Goal: Obtain resource: Obtain resource

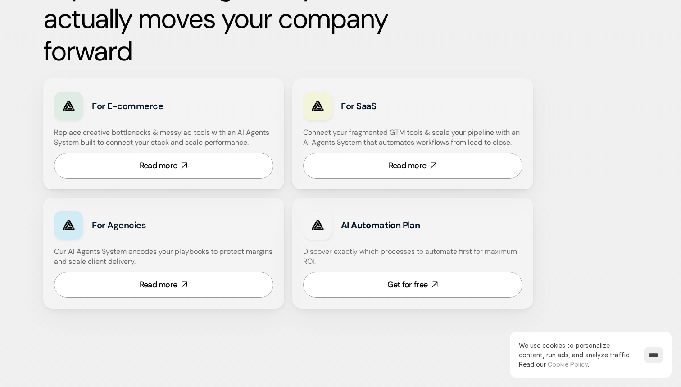
scroll to position [538, 0]
click at [369, 224] on strong "AI Automation Plan" at bounding box center [380, 225] width 79 height 12
click at [388, 284] on div "Get for free" at bounding box center [408, 283] width 40 height 11
drag, startPoint x: 342, startPoint y: 224, endPoint x: 424, endPoint y: 225, distance: 82.5
click at [424, 225] on h3 "AI Automation Plan" at bounding box center [421, 224] width 161 height 13
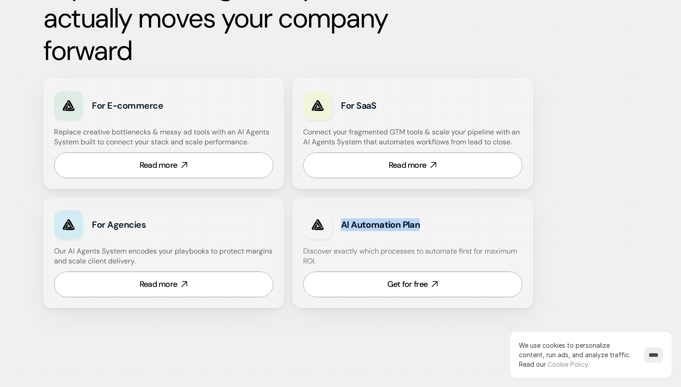
copy strong "AI Automation Plan"
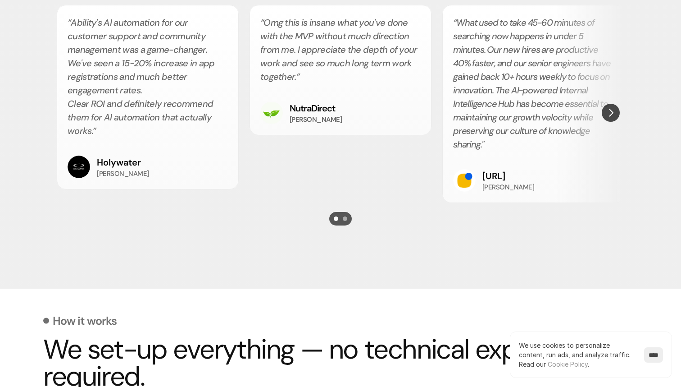
scroll to position [1702, 0]
click at [344, 216] on div "Scroll to page 2" at bounding box center [345, 218] width 5 height 5
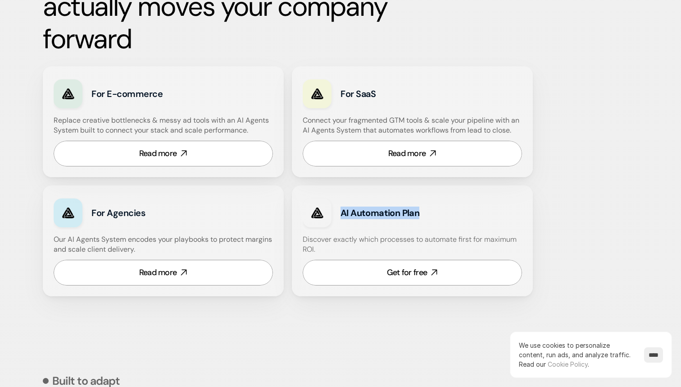
scroll to position [550, 0]
click at [433, 216] on h3 "AI Automation Plan" at bounding box center [421, 212] width 161 height 13
drag, startPoint x: 426, startPoint y: 214, endPoint x: 339, endPoint y: 213, distance: 86.5
click at [339, 213] on div "AI Automation Plan" at bounding box center [412, 212] width 219 height 33
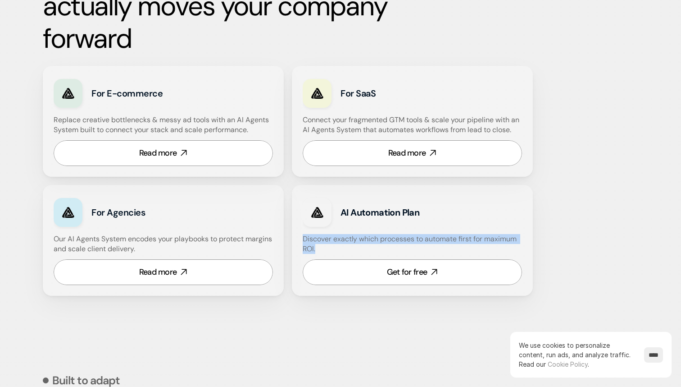
drag, startPoint x: 324, startPoint y: 247, endPoint x: 302, endPoint y: 240, distance: 22.5
click at [302, 240] on div "AI Automation Plan Discover exactly which processes to automate first for maxim…" at bounding box center [412, 240] width 241 height 111
copy h4 "Discover exactly which processes to automate first for maximum ROI."
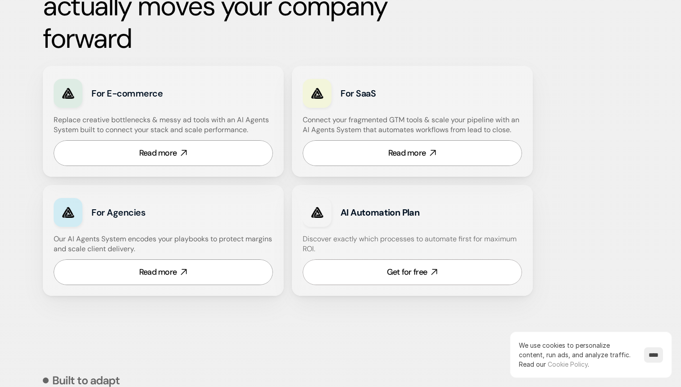
click at [383, 210] on strong "AI Automation Plan" at bounding box center [380, 212] width 79 height 12
click at [407, 268] on div "Get for free" at bounding box center [407, 271] width 40 height 11
click at [383, 155] on link "Read more" at bounding box center [412, 153] width 219 height 26
click at [162, 154] on div "Read more" at bounding box center [158, 152] width 38 height 11
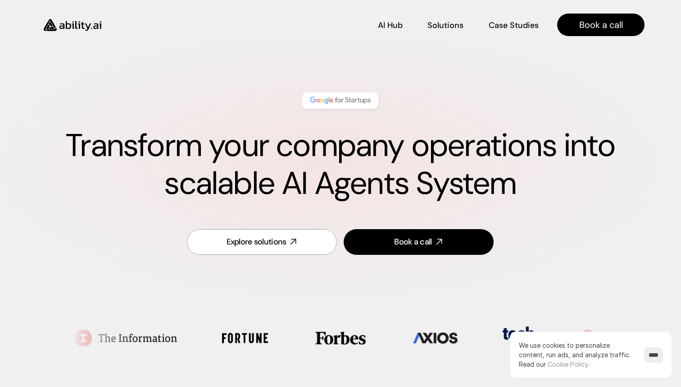
scroll to position [0, 0]
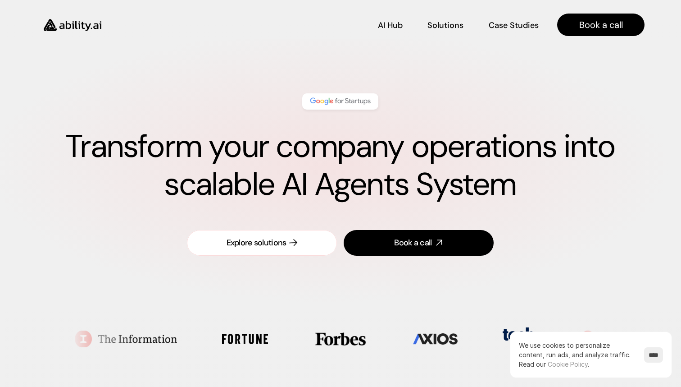
click at [263, 244] on div "Explore solutions" at bounding box center [257, 242] width 60 height 11
click at [442, 24] on p "Solutions" at bounding box center [446, 23] width 34 height 11
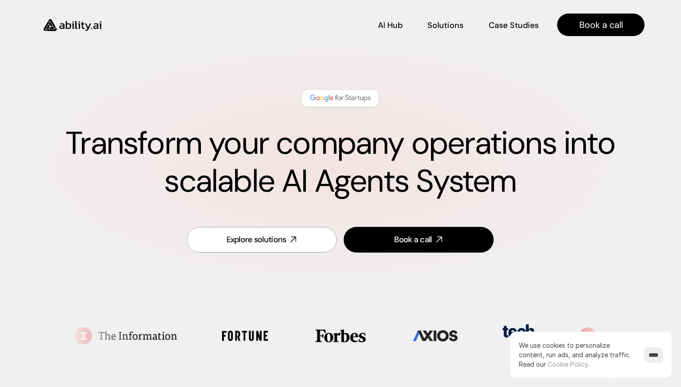
scroll to position [0, 0]
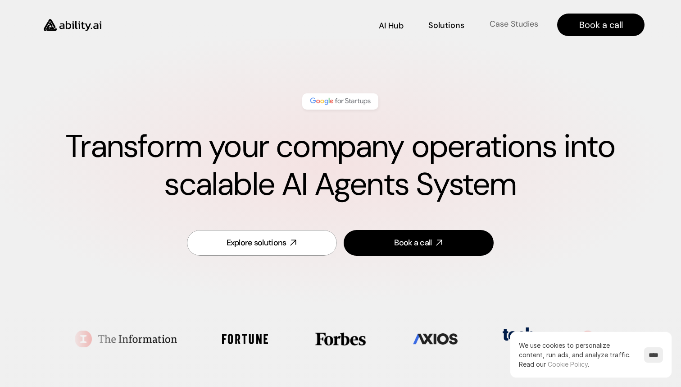
click at [500, 26] on p "Case Studies" at bounding box center [514, 23] width 49 height 11
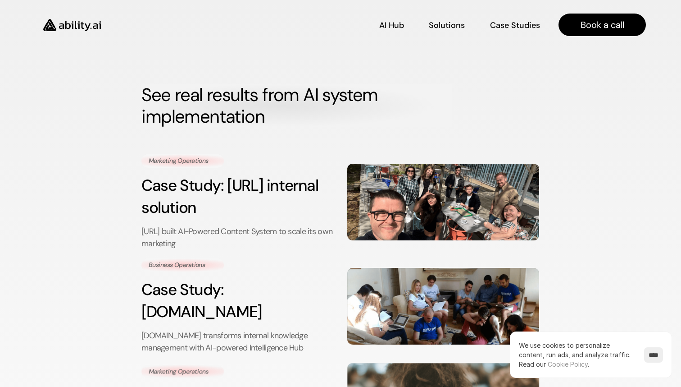
scroll to position [374, 0]
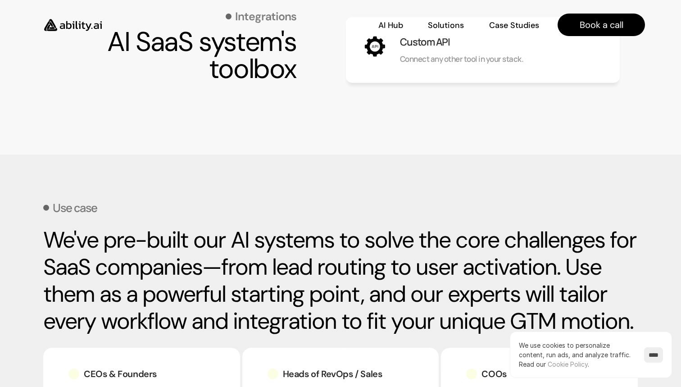
scroll to position [989, 0]
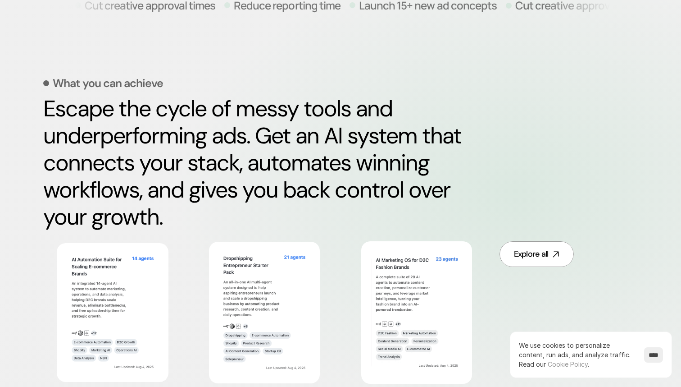
scroll to position [383, 0]
